Goal: Task Accomplishment & Management: Use online tool/utility

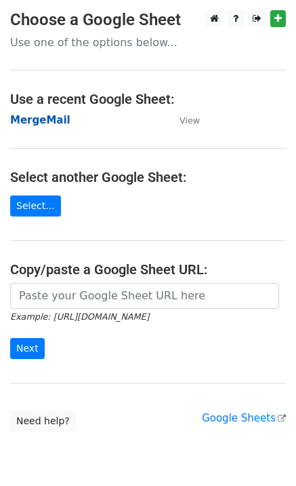
click at [42, 124] on strong "MergeMail" at bounding box center [40, 120] width 60 height 12
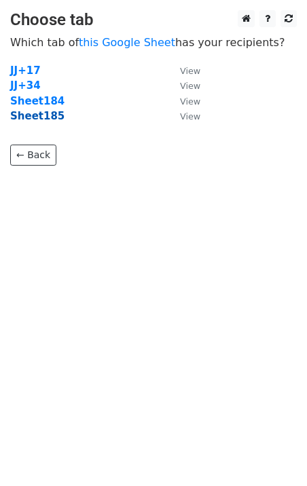
click at [47, 120] on strong "Sheet185" at bounding box center [37, 116] width 54 height 12
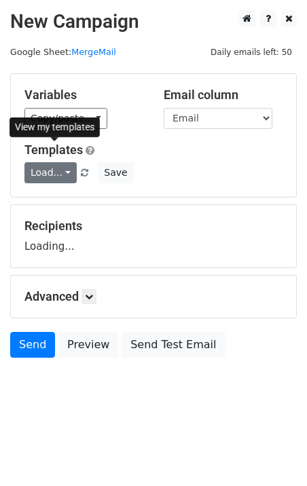
click at [47, 186] on div "Variables Copy/paste... {{Email}} Email column Email Templates Load... No Cost …" at bounding box center [153, 135] width 285 height 123
click at [51, 182] on link "Load..." at bounding box center [50, 172] width 52 height 21
click at [60, 180] on link "Load..." at bounding box center [50, 172] width 52 height 21
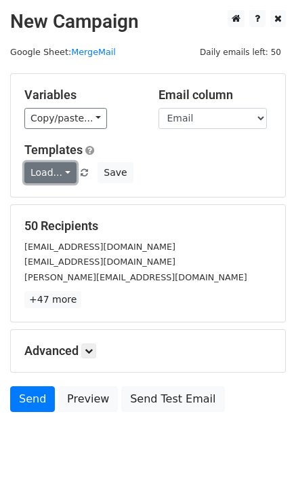
click at [59, 179] on link "Load..." at bounding box center [50, 172] width 52 height 21
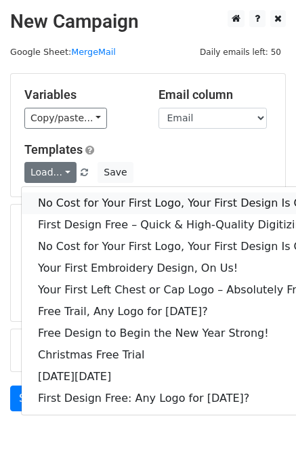
click at [71, 201] on link "No Cost for Your First Logo, Your First Design Is On Us!" at bounding box center [185, 204] width 326 height 22
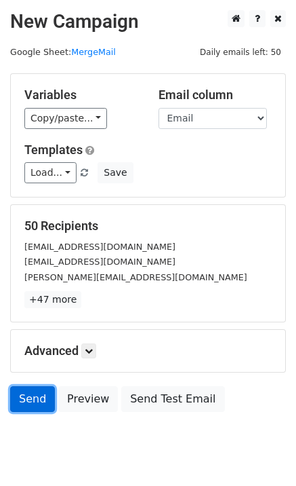
click at [12, 403] on link "Send" at bounding box center [32, 399] width 45 height 26
click at [41, 397] on link "Send" at bounding box center [32, 399] width 45 height 26
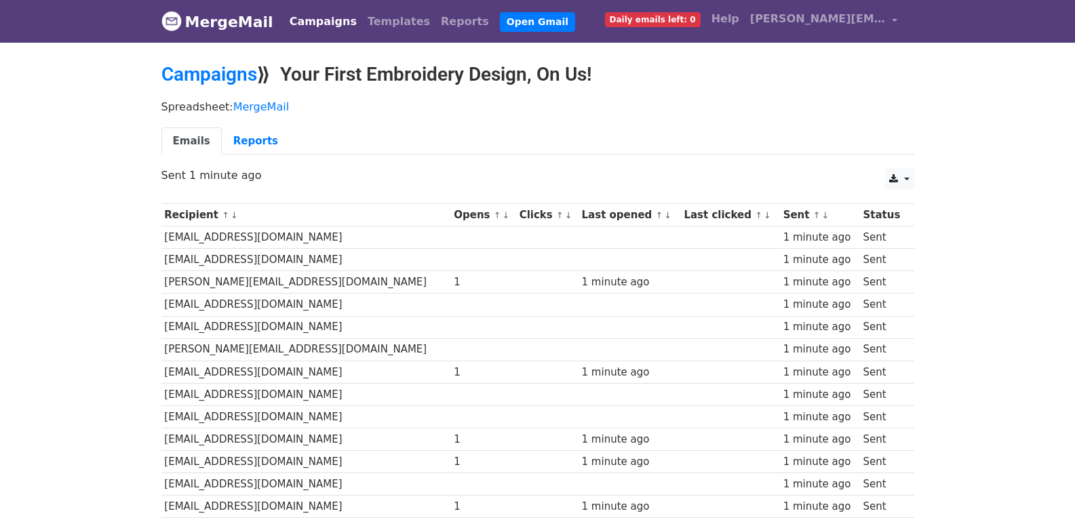
scroll to position [944, 0]
